Goal: Task Accomplishment & Management: Use online tool/utility

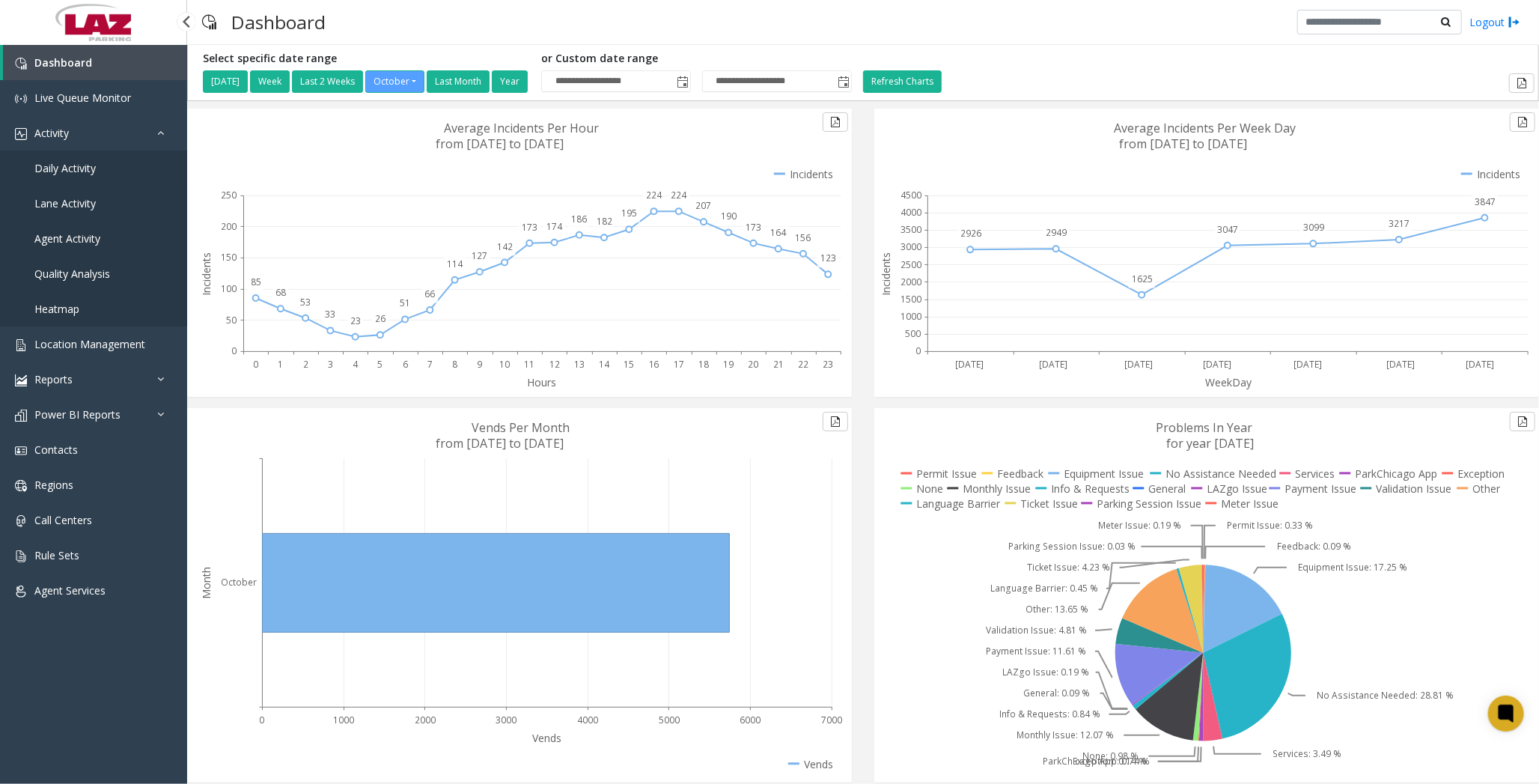
click at [88, 155] on link "Daily Activity" at bounding box center [93, 167] width 187 height 35
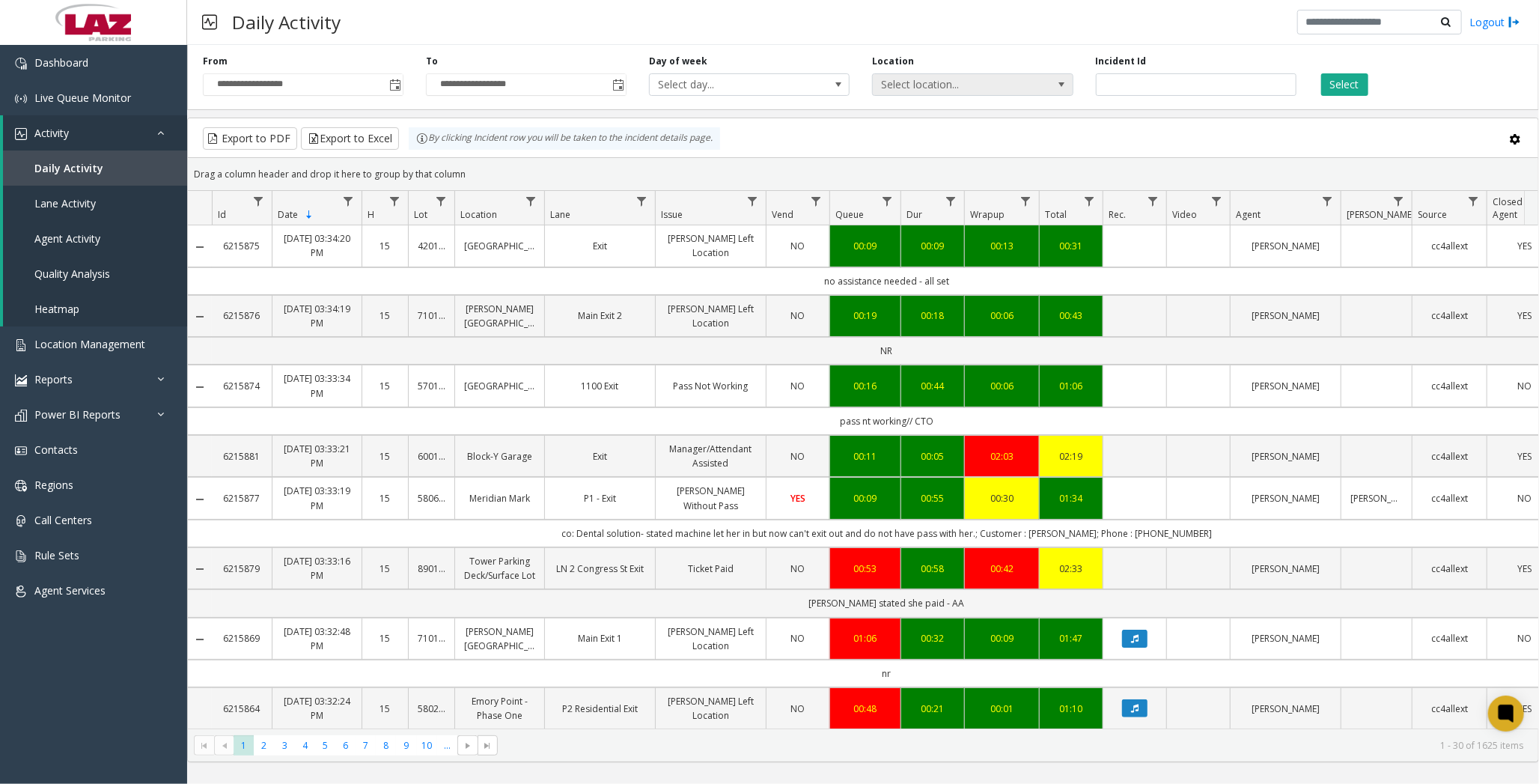
click at [1004, 86] on span "Select location..." at bounding box center [952, 85] width 160 height 21
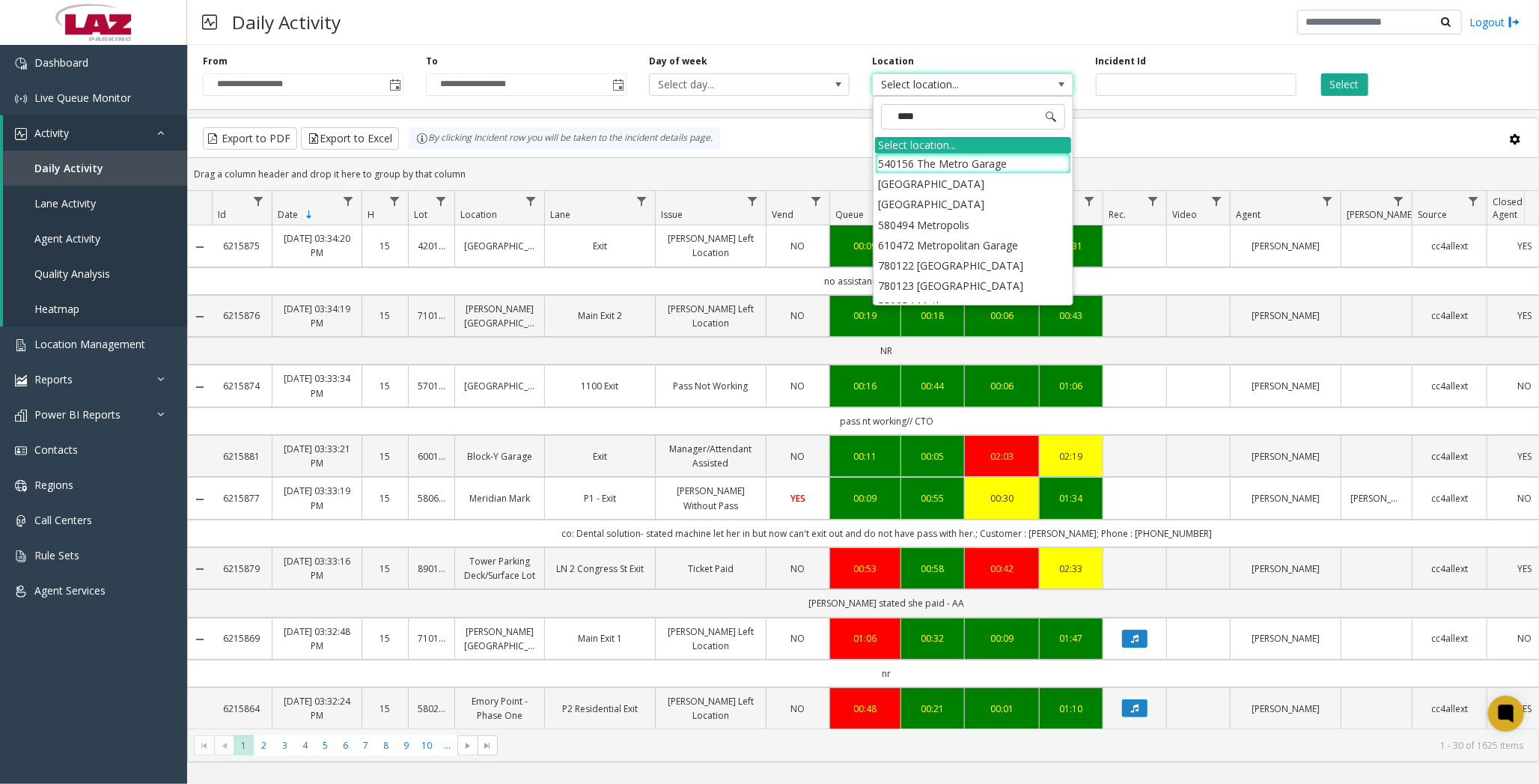
type input "*****"
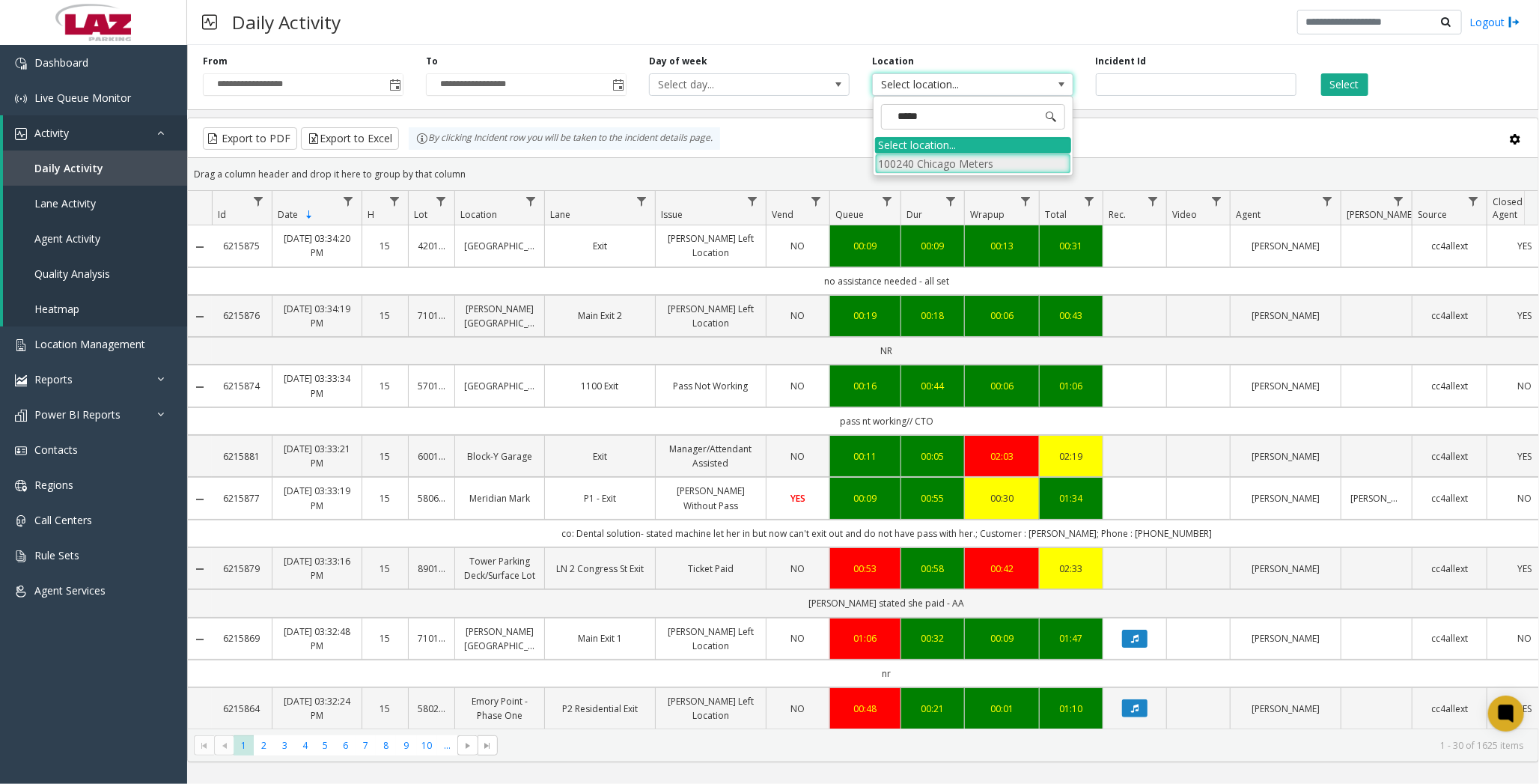
click at [900, 157] on li "100240 Chicago Meters" at bounding box center [973, 163] width 196 height 20
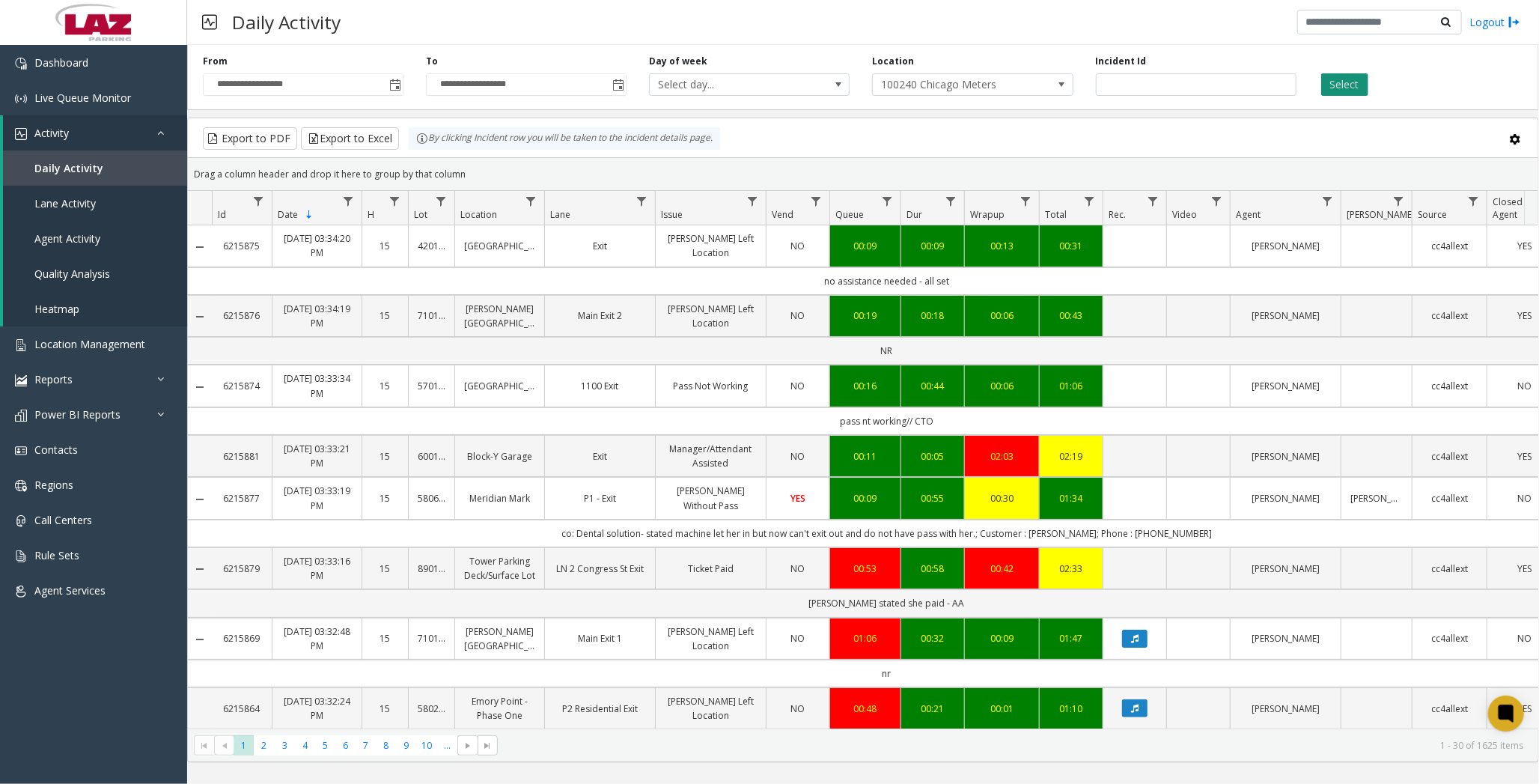
click at [1357, 77] on button "Select" at bounding box center [1345, 85] width 47 height 22
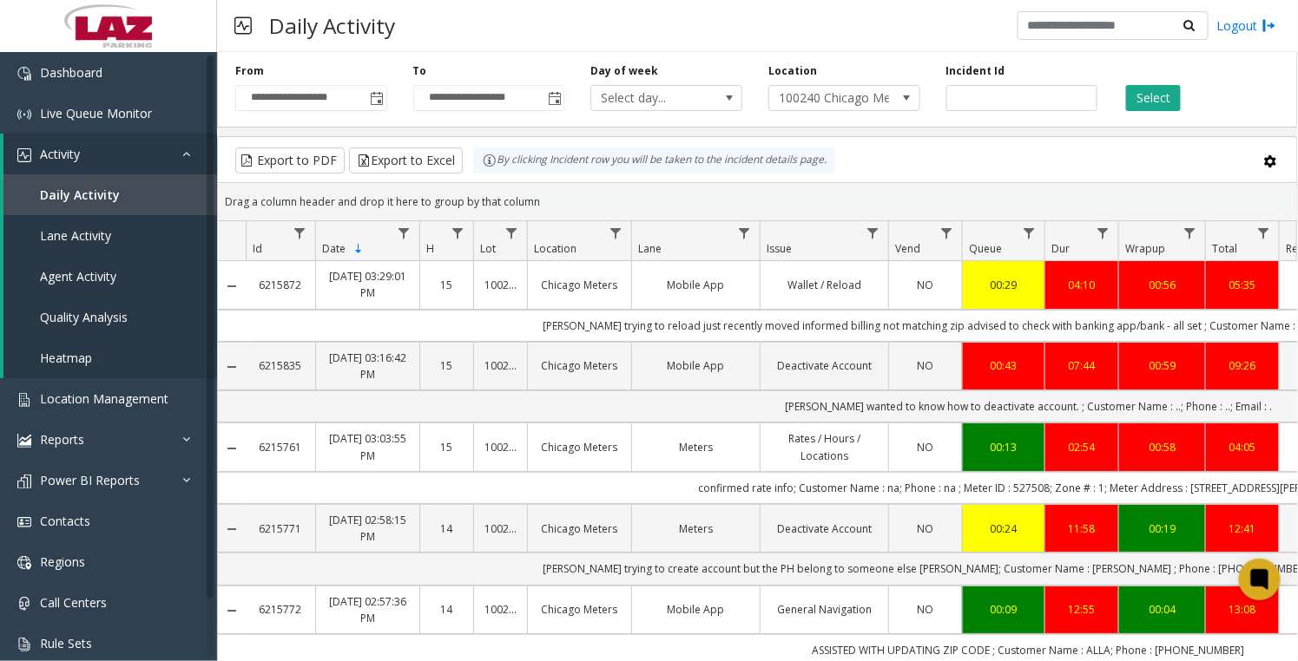
drag, startPoint x: 1704, startPoint y: 0, endPoint x: 712, endPoint y: 28, distance: 992.4
click at [712, 28] on div "Daily Activity Logout" at bounding box center [757, 26] width 1081 height 52
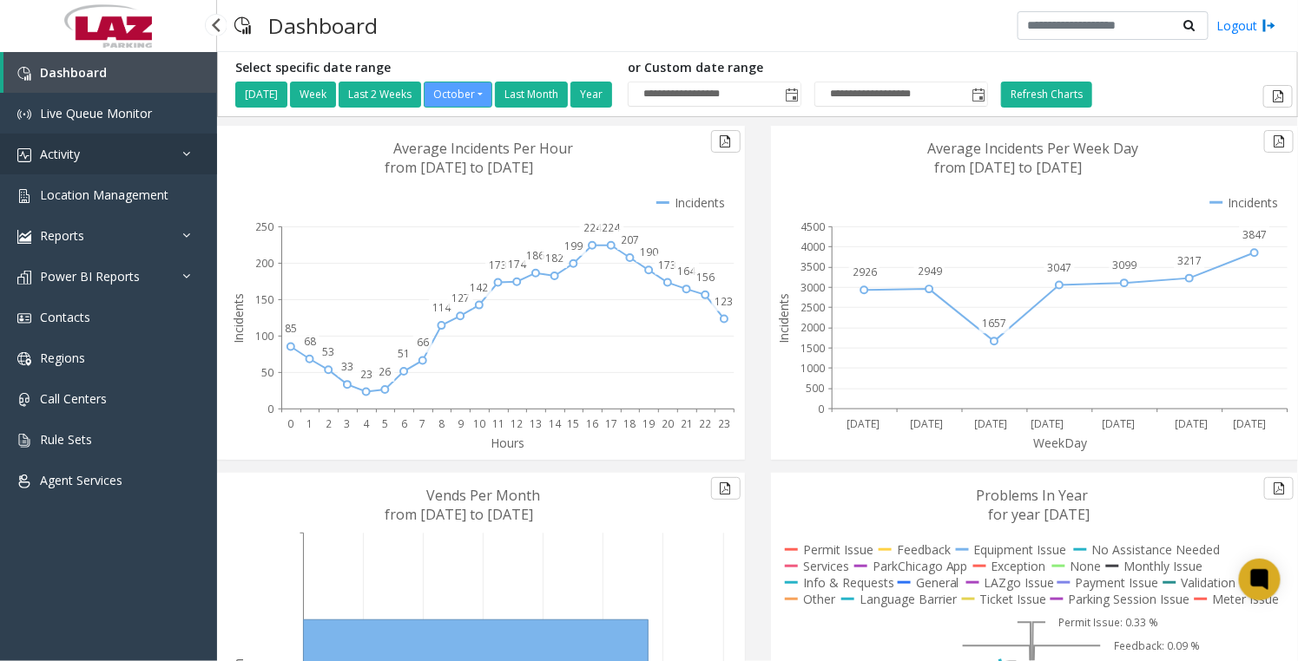
click at [81, 145] on link "Activity" at bounding box center [108, 154] width 217 height 41
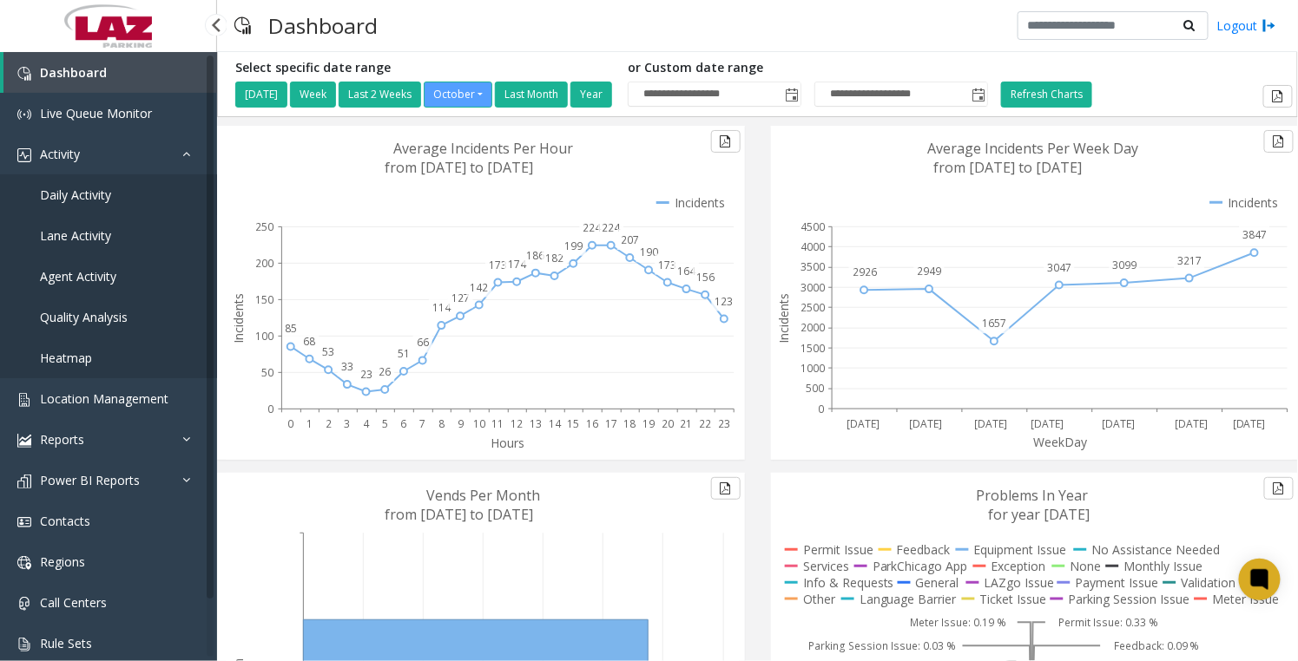
click at [86, 187] on span "Daily Activity" at bounding box center [75, 195] width 71 height 16
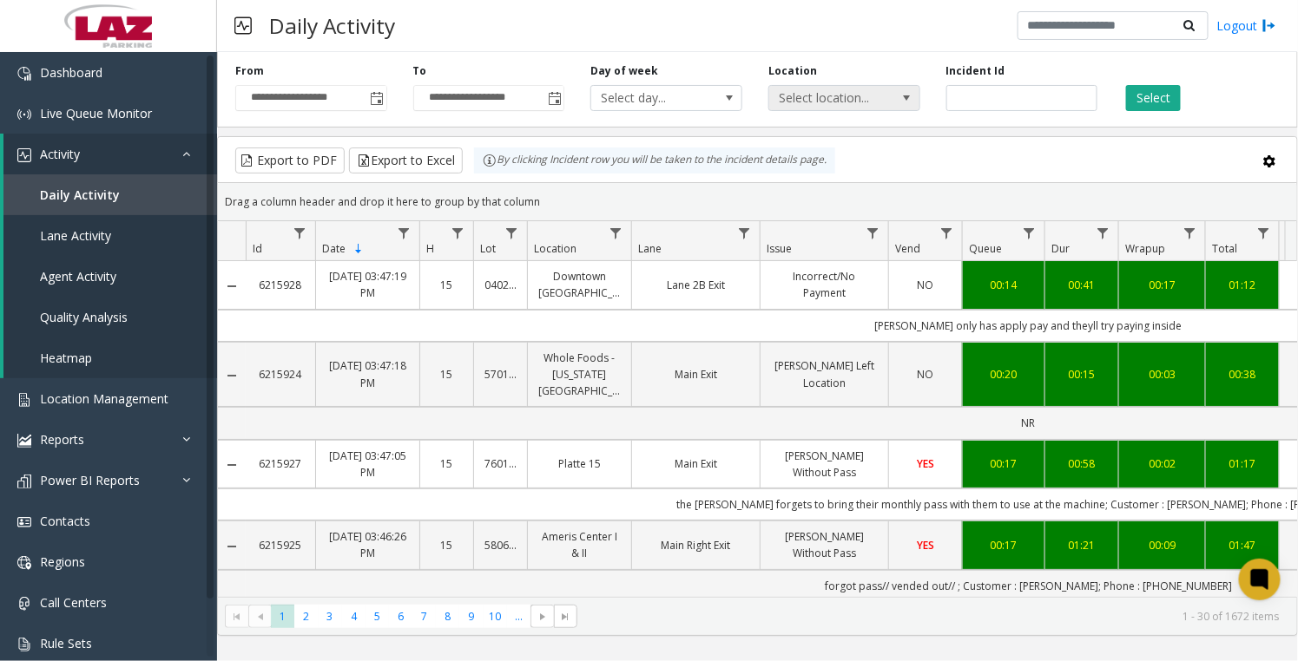
click at [831, 95] on span "Select location..." at bounding box center [829, 98] width 120 height 24
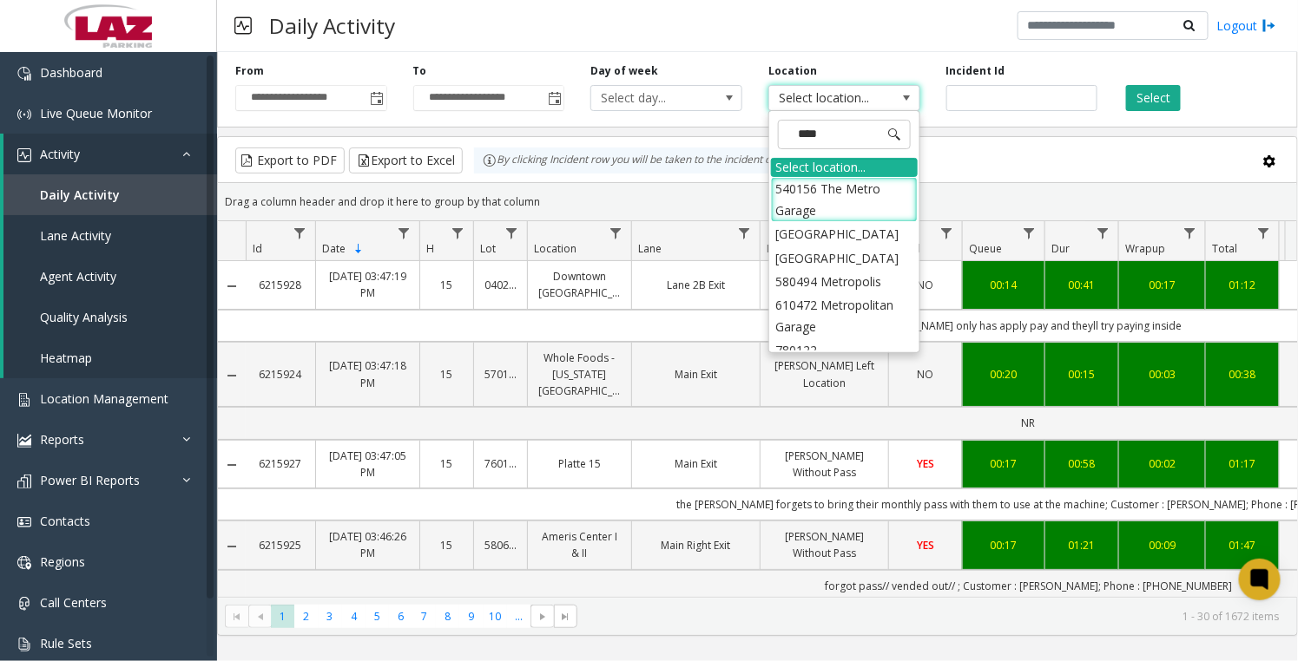
type input "*****"
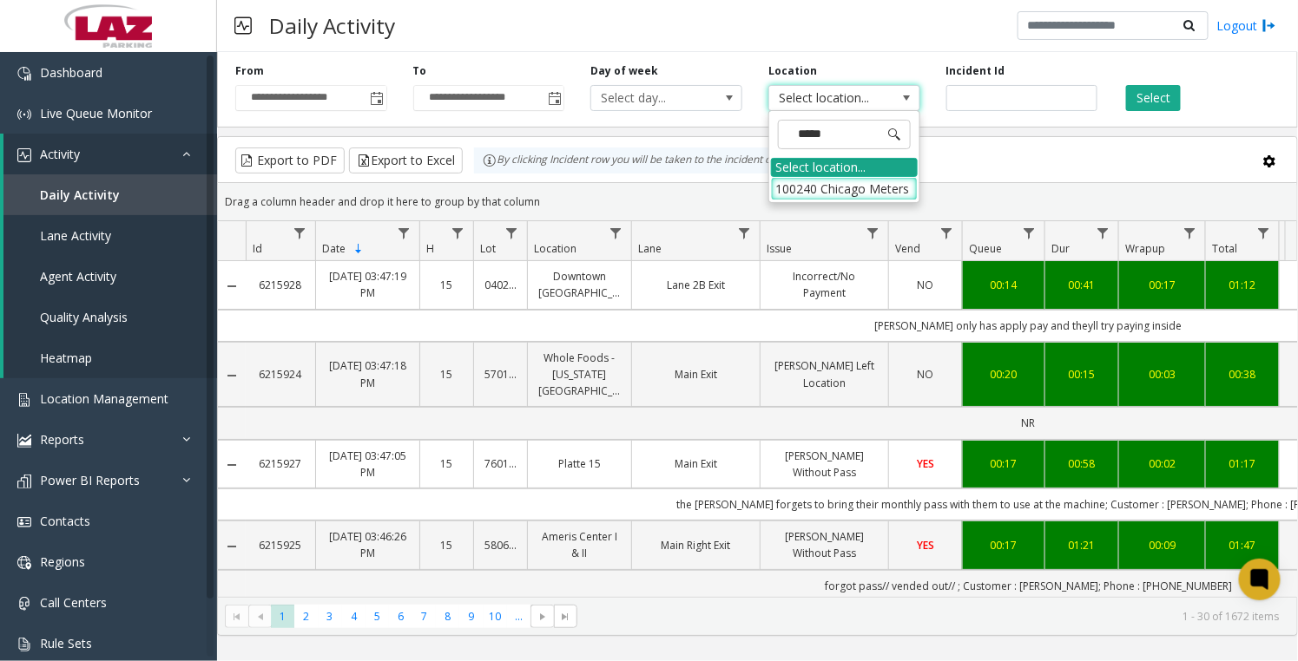
click at [793, 174] on div "Select location..." at bounding box center [844, 167] width 147 height 19
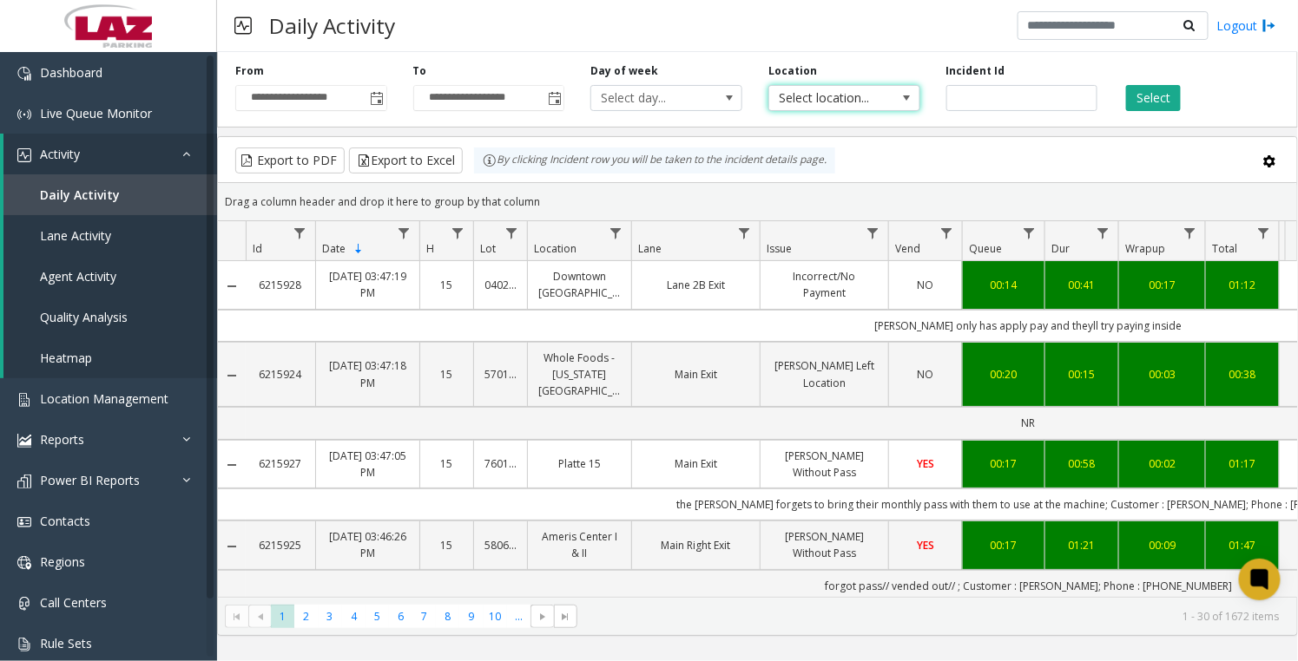
click at [856, 102] on span "Select location..." at bounding box center [829, 98] width 120 height 24
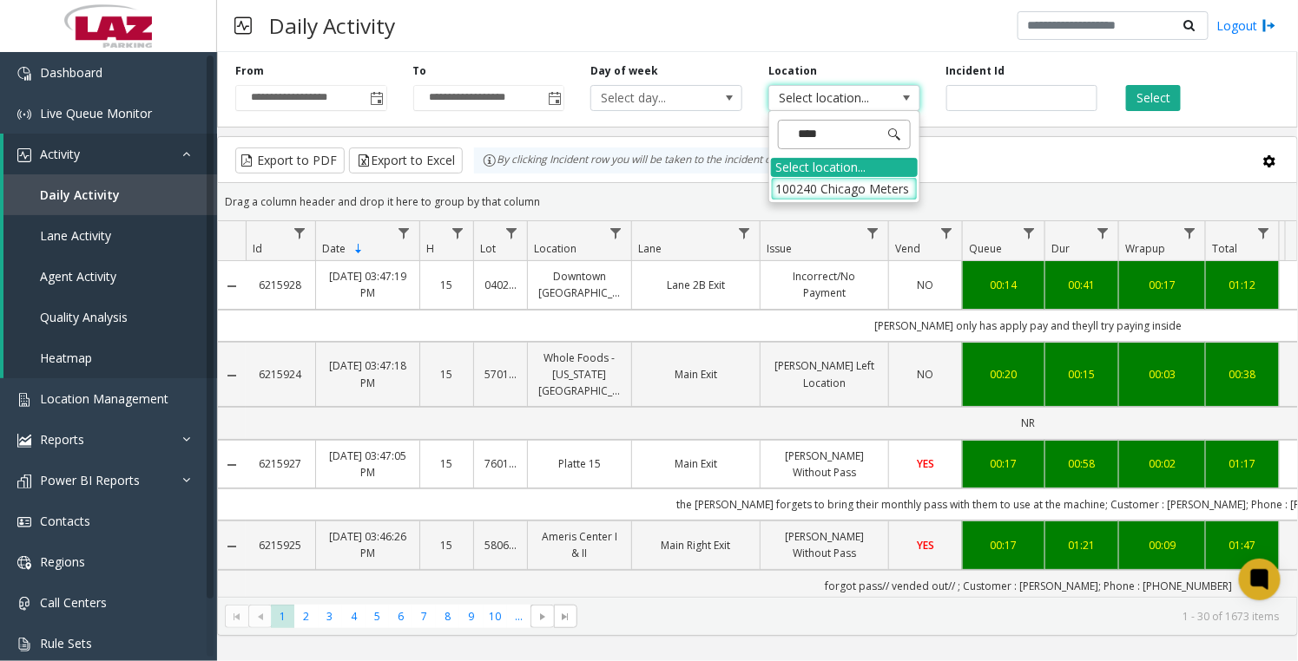
type input "*****"
click at [801, 185] on li "100240 Chicago Meters" at bounding box center [844, 188] width 147 height 23
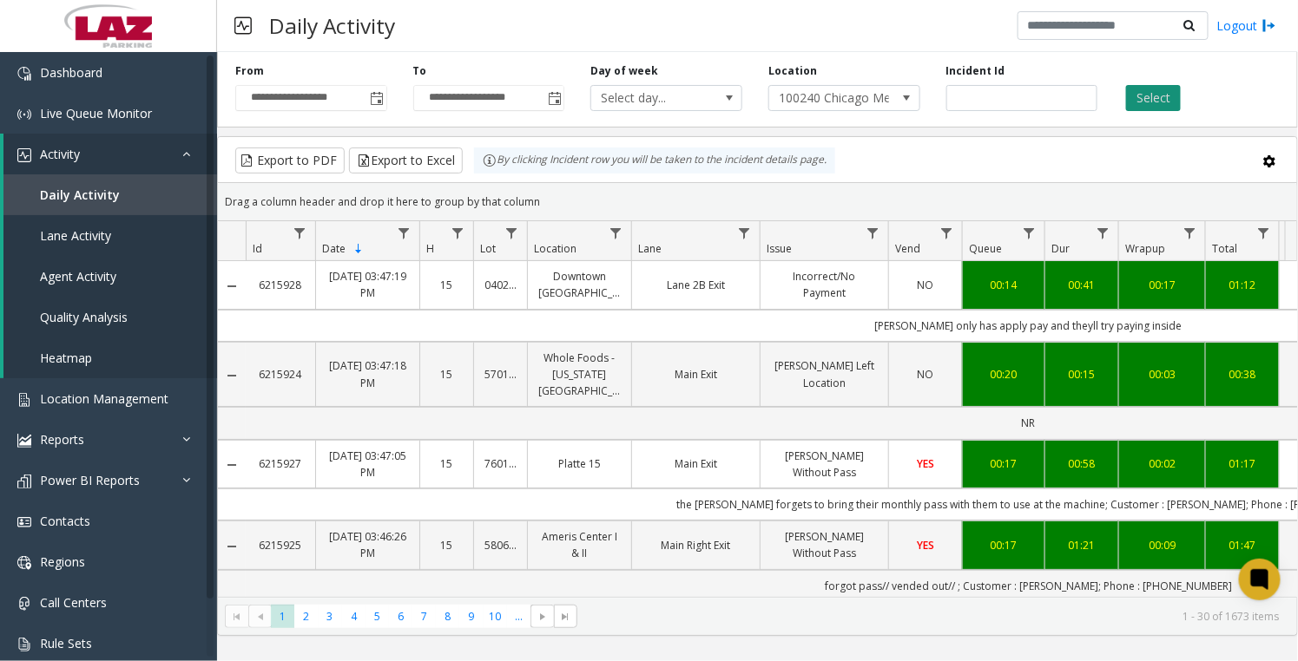
click at [1150, 95] on button "Select" at bounding box center [1153, 98] width 55 height 26
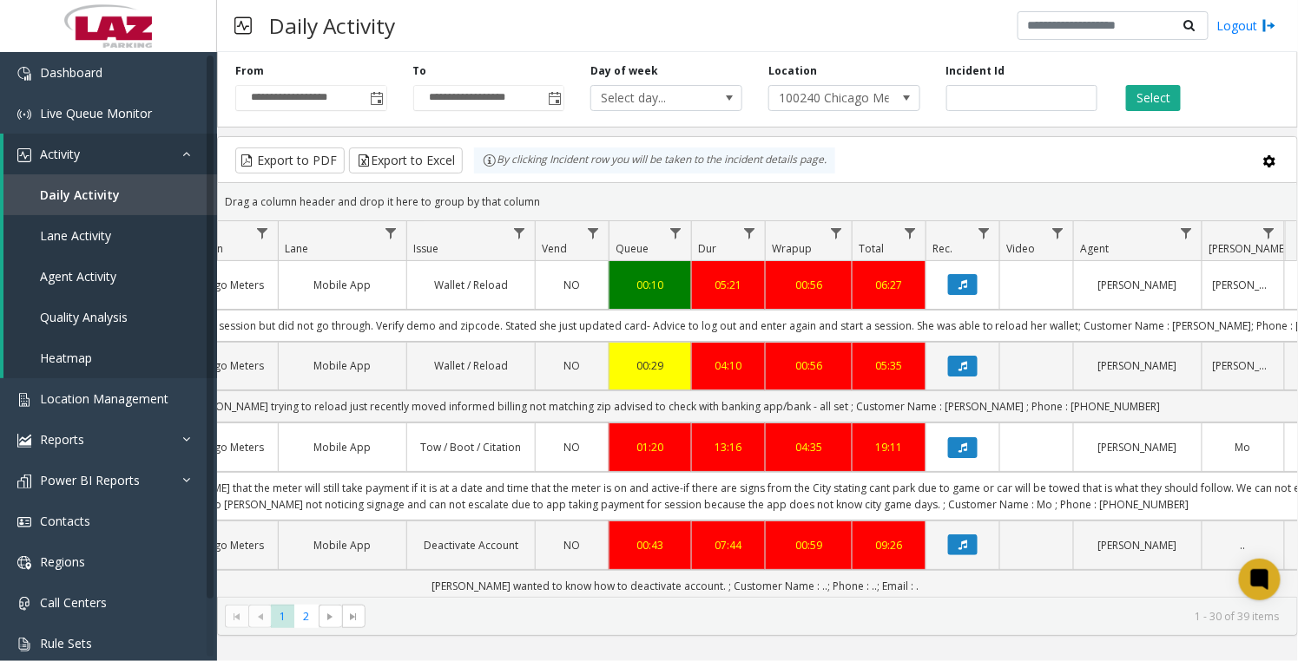
scroll to position [0, 392]
